Goal: Transaction & Acquisition: Subscribe to service/newsletter

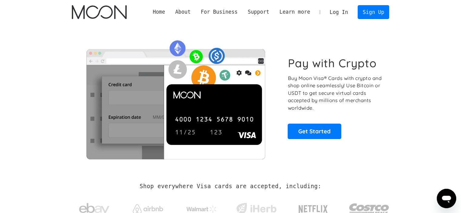
click at [336, 12] on link "Log In" at bounding box center [338, 11] width 28 height 13
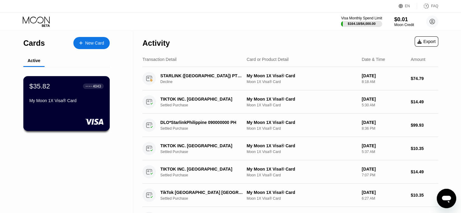
click at [68, 99] on div "$35.82 ● ● ● ● 4043 My Moon 1X Visa® Card" at bounding box center [66, 93] width 74 height 23
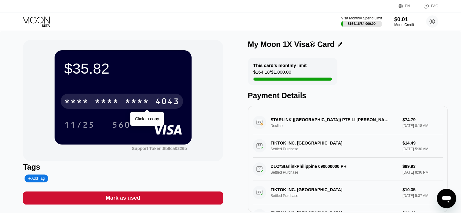
click at [105, 105] on div "* * * *" at bounding box center [106, 102] width 24 height 10
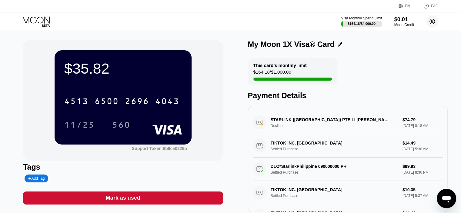
click at [434, 18] on circle at bounding box center [432, 21] width 12 height 12
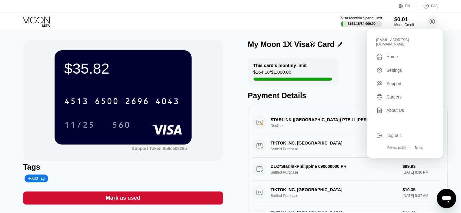
click at [386, 40] on div "[EMAIL_ADDRESS][DOMAIN_NAME]" at bounding box center [405, 42] width 58 height 8
copy div "noorullahhamdard96+4@gmail.com "
click at [394, 132] on div "noorullahhamdard96+4@gmail.com  Home Settings Support Careers About Us Log out…" at bounding box center [405, 93] width 76 height 129
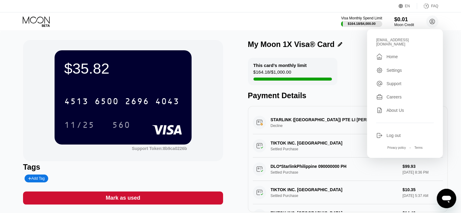
click at [392, 139] on div "Log out" at bounding box center [405, 135] width 58 height 7
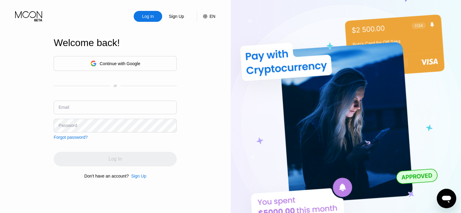
type input "[EMAIL_ADDRESS][DOMAIN_NAME]"
click at [140, 177] on div "Sign Up" at bounding box center [138, 175] width 15 height 5
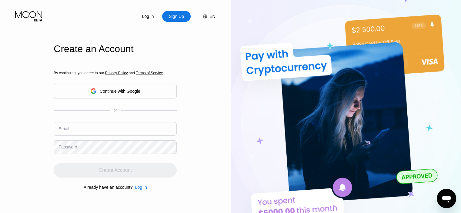
click at [91, 131] on input "text" at bounding box center [115, 129] width 123 height 14
paste input "noorullahhamdard96+4@gmail.com"
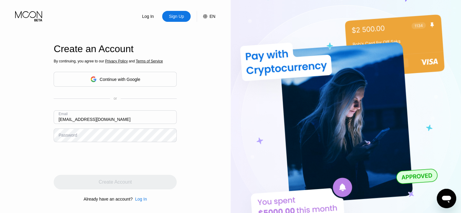
click at [103, 121] on input "noorullahhamdard96+4@gmail.com" at bounding box center [115, 117] width 123 height 14
type input "noorullahhamdard96+5@gmail.com"
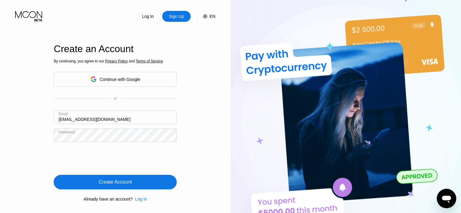
click at [103, 183] on div "Create Account" at bounding box center [115, 182] width 33 height 6
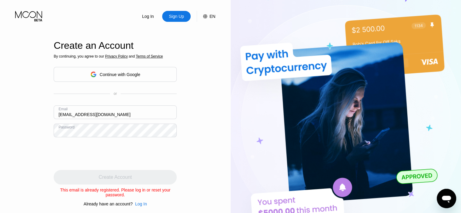
click at [103, 117] on input "noorullahhamdard96+5@gmail.com" at bounding box center [115, 112] width 123 height 14
click at [147, 17] on div "Log In" at bounding box center [147, 16] width 13 height 6
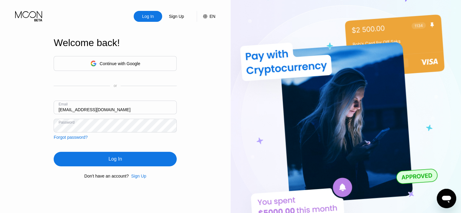
click at [102, 109] on input "noorullahhamdard96+1@gmail.com" at bounding box center [115, 108] width 123 height 14
type input "noorullahhamdard96+5@gmail.com"
click at [129, 162] on div "Log In" at bounding box center [115, 159] width 123 height 15
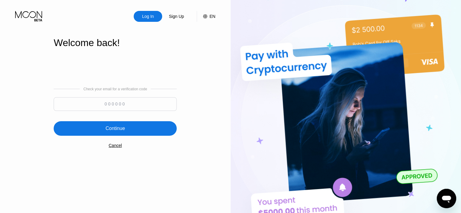
click at [137, 103] on input at bounding box center [115, 104] width 123 height 14
click at [100, 102] on input at bounding box center [115, 104] width 123 height 14
type input "283837"
click at [112, 133] on div "Continue" at bounding box center [115, 128] width 123 height 15
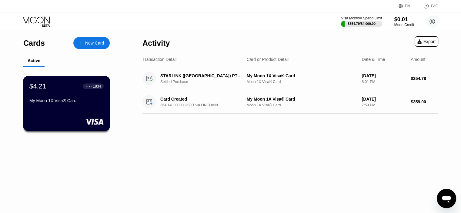
click at [46, 105] on div "My Moon 1X Visa® Card" at bounding box center [66, 101] width 74 height 7
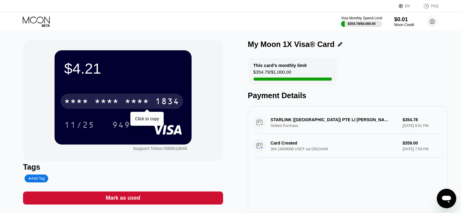
click at [127, 105] on div "* * * *" at bounding box center [137, 102] width 24 height 10
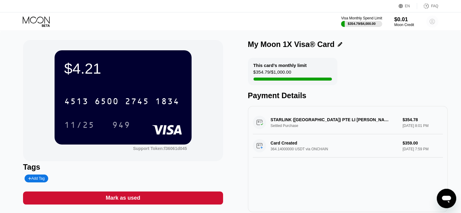
click at [435, 21] on circle at bounding box center [432, 21] width 12 height 12
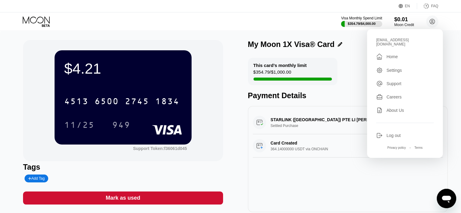
click at [393, 138] on div "Log out" at bounding box center [393, 135] width 14 height 5
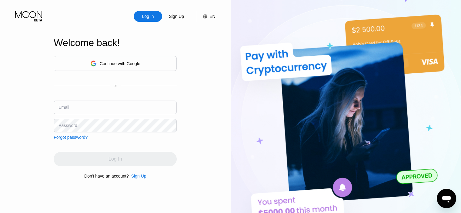
type input "noorullahhamdard96+1@gmail.com"
click at [142, 177] on div "Sign Up" at bounding box center [138, 175] width 15 height 5
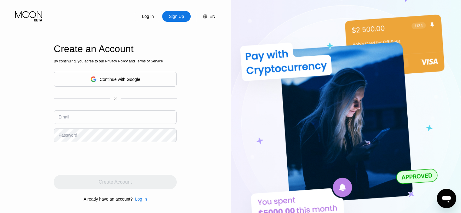
click at [86, 118] on input "text" at bounding box center [115, 117] width 123 height 14
paste input "4513650027451834"
type input "4513650027451834"
drag, startPoint x: 102, startPoint y: 121, endPoint x: 31, endPoint y: 116, distance: 71.6
click at [31, 116] on div "Log In Sign Up EN Language Select an item Save Create an Account By continuing,…" at bounding box center [115, 117] width 230 height 234
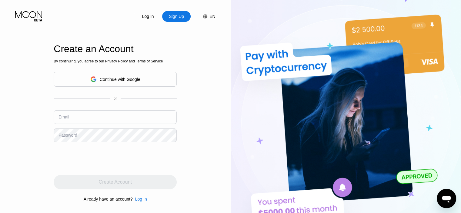
click at [31, 116] on div "Log In Sign Up EN Language Select an item Save Create an Account By continuing,…" at bounding box center [115, 117] width 230 height 234
click at [68, 121] on input "text" at bounding box center [115, 117] width 123 height 14
click at [97, 120] on input "Noorullahhamdard96@gmail.com" at bounding box center [115, 117] width 123 height 14
type input "Noorullahhamdard96+6@gmail.com"
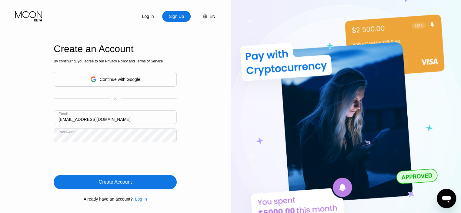
click at [145, 181] on div "Create Account" at bounding box center [115, 182] width 123 height 15
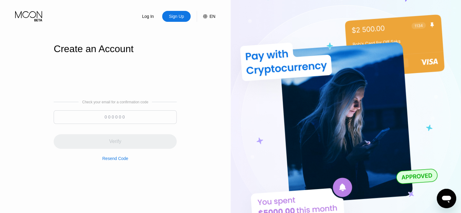
click at [119, 118] on input at bounding box center [115, 117] width 123 height 14
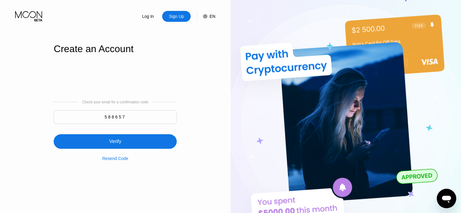
type input "588657"
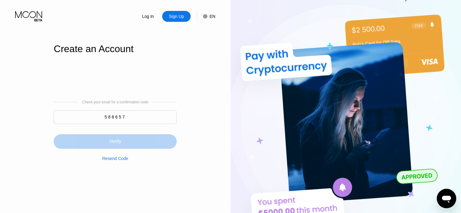
click at [124, 141] on div "Verify" at bounding box center [115, 141] width 123 height 15
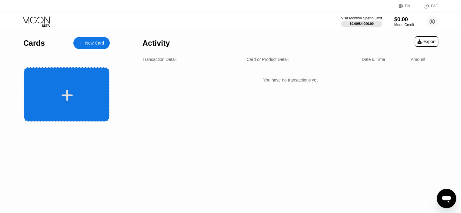
click at [57, 95] on div at bounding box center [67, 95] width 75 height 14
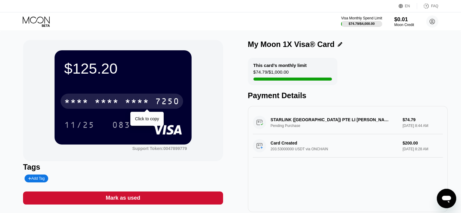
click at [108, 99] on div "* * * *" at bounding box center [106, 102] width 24 height 10
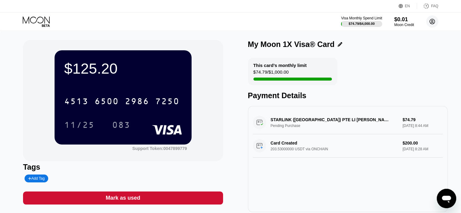
click at [433, 27] on circle at bounding box center [432, 21] width 12 height 12
